Goal: Task Accomplishment & Management: Manage account settings

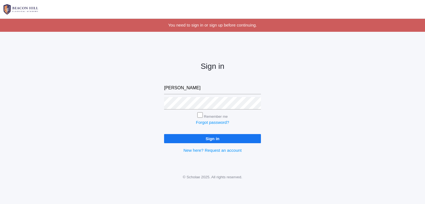
type input "[EMAIL_ADDRESS][DOMAIN_NAME]"
click at [164, 134] on input "Sign in" at bounding box center [212, 138] width 97 height 9
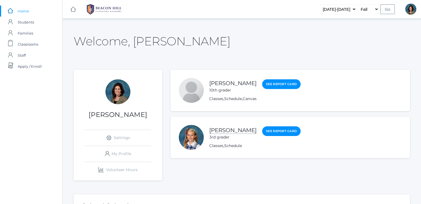
click at [221, 132] on link "[PERSON_NAME]" at bounding box center [232, 130] width 47 height 7
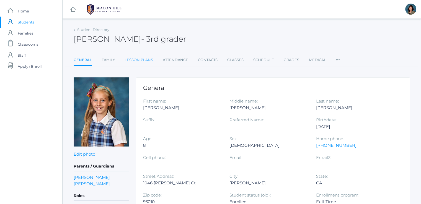
click at [139, 57] on link "Lesson Plans" at bounding box center [139, 60] width 28 height 11
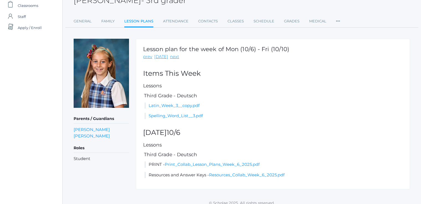
scroll to position [39, 0]
click at [191, 166] on link "Print_Collab_Lesson_Plans_Week_6_2025.pdf" at bounding box center [212, 164] width 95 height 5
click at [195, 165] on link "Print_Collab_Lesson_Plans_Week_6_2025.pdf" at bounding box center [212, 164] width 95 height 5
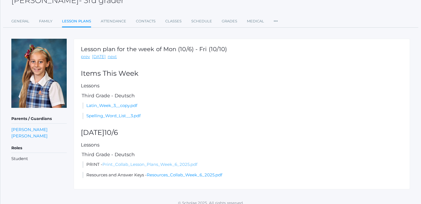
scroll to position [37, 0]
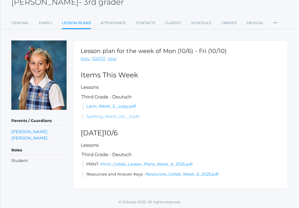
click at [115, 115] on link "Spelling_Word_List__3.pdf" at bounding box center [112, 116] width 53 height 5
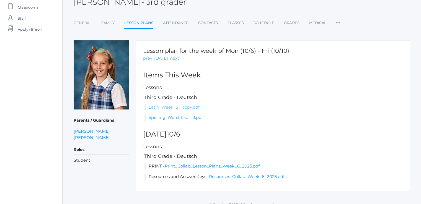
click at [185, 107] on link "Latin_Week_3__copy.pdf" at bounding box center [174, 107] width 51 height 5
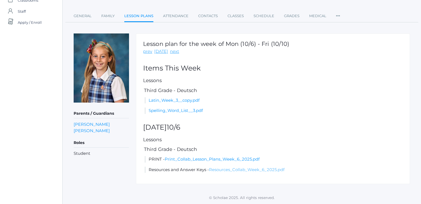
click at [237, 169] on link "Resources_Collab_Week_6_2025.pdf" at bounding box center [247, 169] width 76 height 5
